Goal: Task Accomplishment & Management: Manage account settings

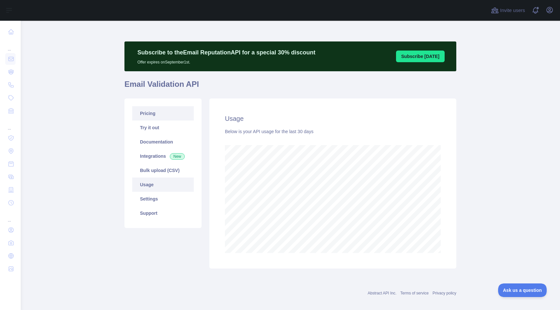
click at [161, 118] on link "Pricing" at bounding box center [163, 113] width 62 height 14
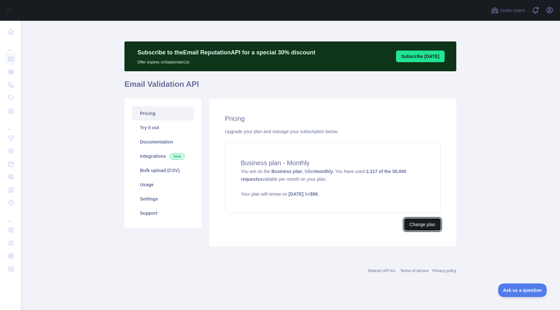
click at [422, 226] on button "Change plan" at bounding box center [422, 225] width 37 height 12
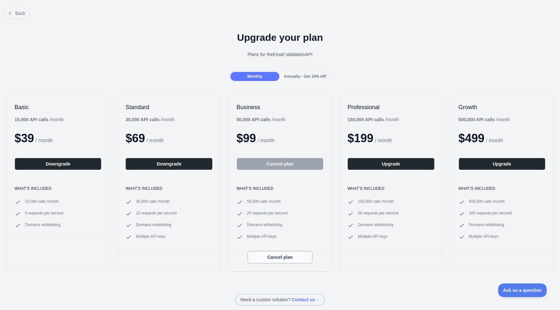
click at [285, 258] on button "Cancel plan" at bounding box center [280, 257] width 65 height 12
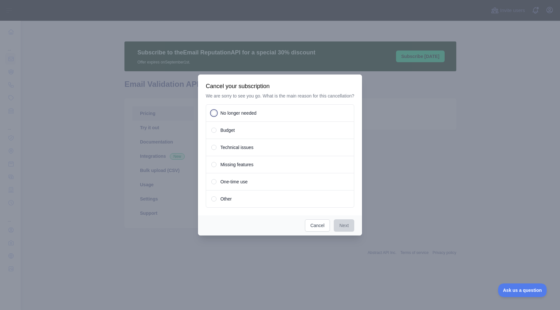
click at [242, 116] on span "No longer needed" at bounding box center [239, 113] width 36 height 6
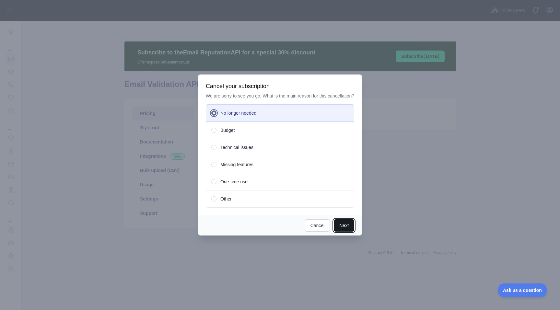
click at [351, 232] on button "Next" at bounding box center [344, 226] width 20 height 12
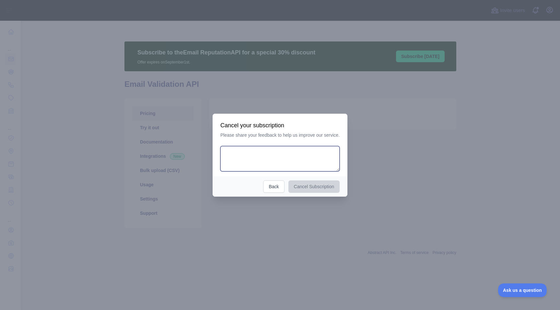
click at [280, 162] on textarea at bounding box center [280, 158] width 119 height 25
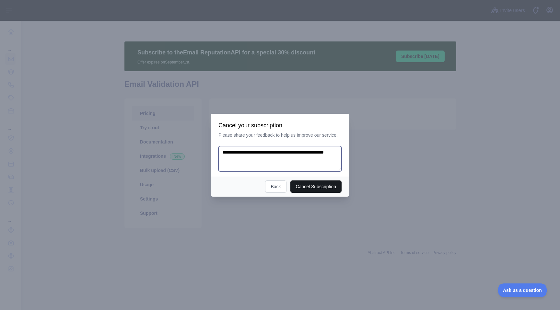
type textarea "**********"
click at [318, 185] on button "Cancel Subscription" at bounding box center [317, 187] width 52 height 12
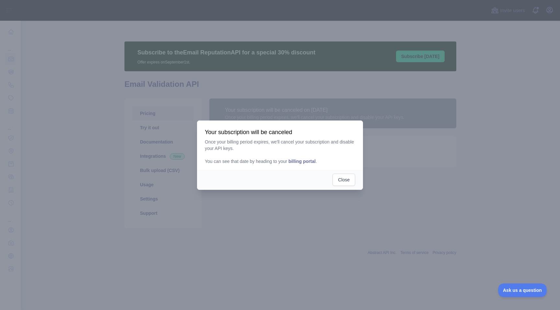
drag, startPoint x: 224, startPoint y: 143, endPoint x: 330, endPoint y: 142, distance: 105.7
click at [339, 139] on p "Once your billing period expires, we'll cancel your subscription and disable yo…" at bounding box center [280, 152] width 151 height 26
click at [341, 179] on button "Close" at bounding box center [344, 180] width 23 height 12
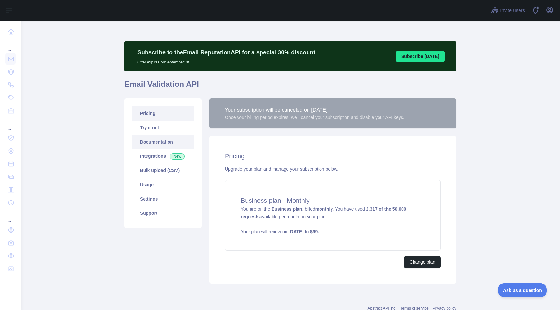
click at [155, 147] on link "Documentation" at bounding box center [163, 142] width 62 height 14
click at [160, 183] on link "Usage" at bounding box center [163, 185] width 62 height 14
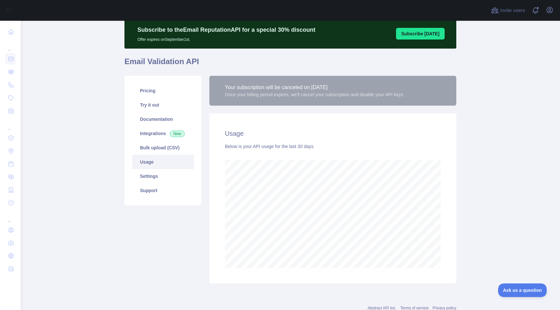
scroll to position [21, 0]
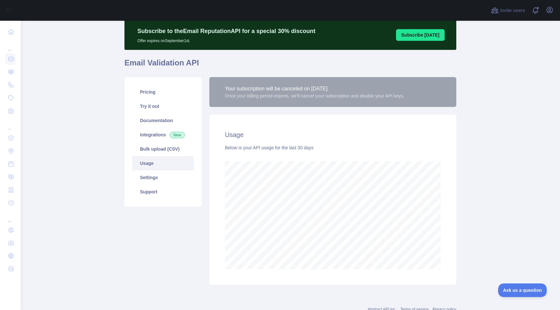
click at [493, 176] on main "Subscribe to the Email Reputation API for a special 30 % discount Offer expires…" at bounding box center [291, 166] width 540 height 290
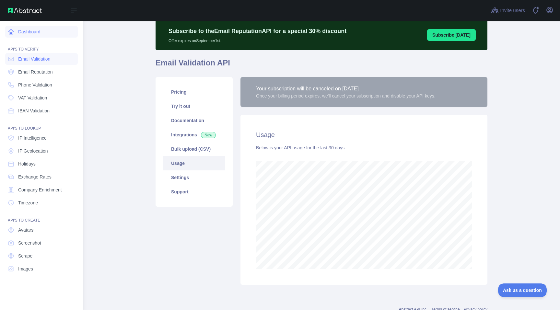
click at [34, 34] on link "Dashboard" at bounding box center [41, 32] width 73 height 12
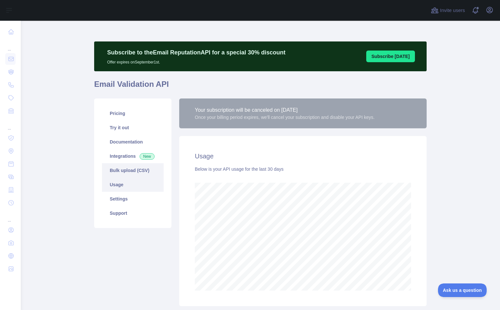
click at [127, 170] on link "Bulk upload (CSV)" at bounding box center [133, 170] width 62 height 14
